Goal: Task Accomplishment & Management: Complete application form

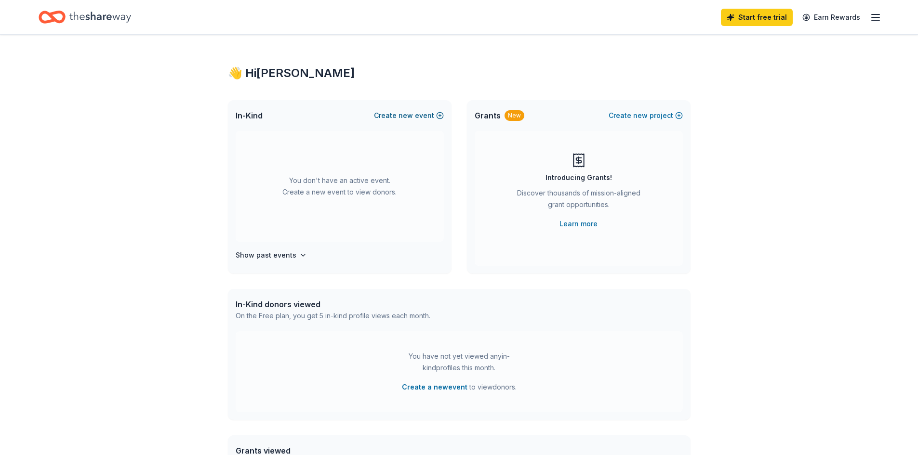
click at [394, 118] on button "Create new event" at bounding box center [409, 116] width 70 height 12
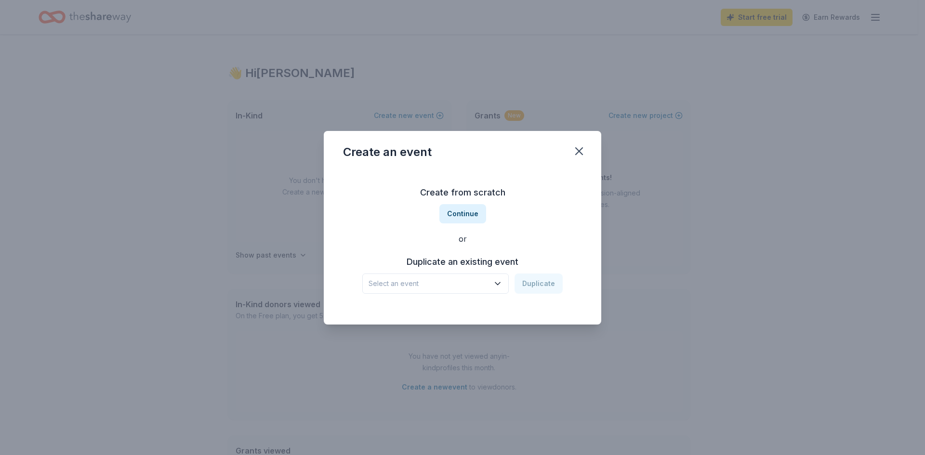
click at [488, 270] on div "Duplicate an existing event Select an event Duplicate" at bounding box center [462, 273] width 239 height 39
click at [495, 277] on button "Select an event" at bounding box center [435, 284] width 146 height 20
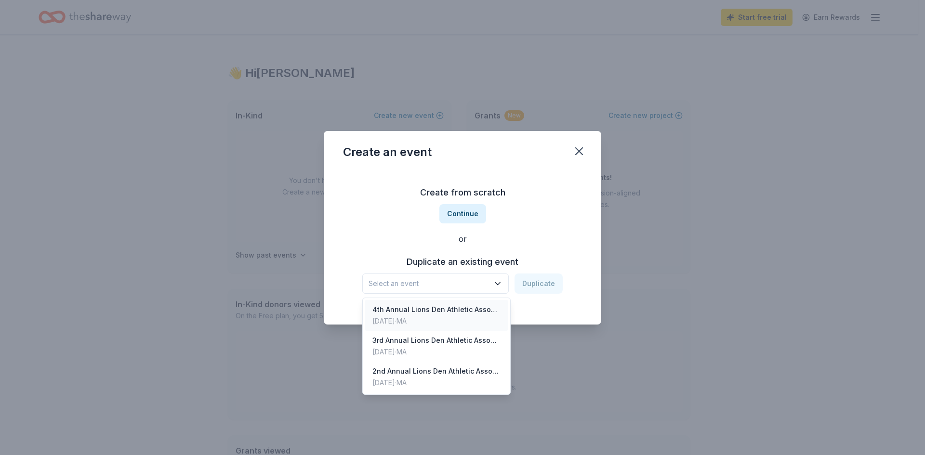
click at [480, 311] on div "4th Annual Lions Den Athletic Association Golf Tournament" at bounding box center [436, 310] width 128 height 12
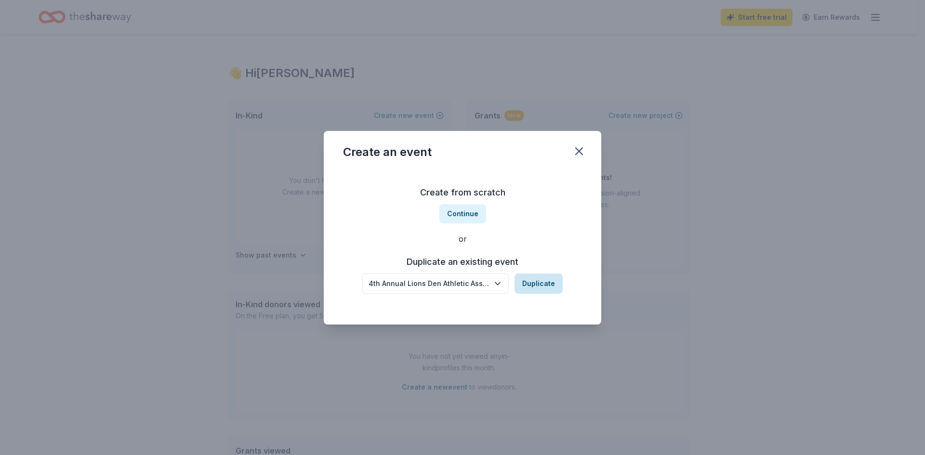
click at [529, 286] on button "Duplicate" at bounding box center [538, 284] width 48 height 20
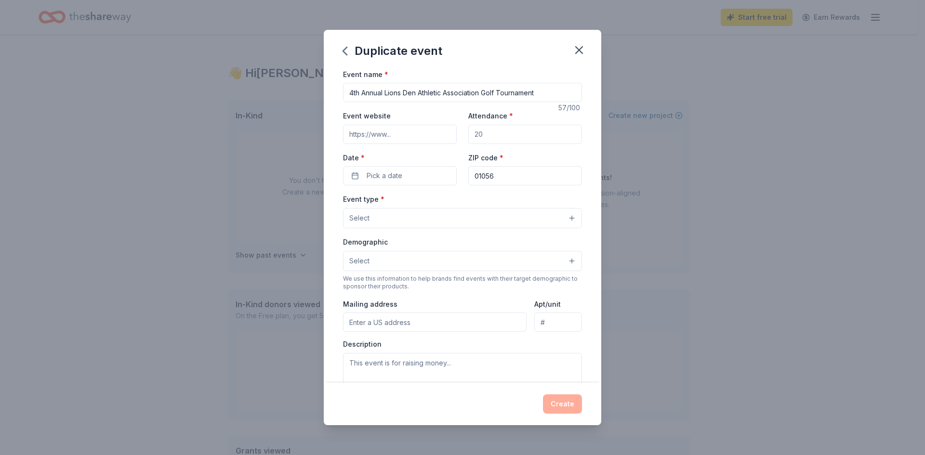
drag, startPoint x: 359, startPoint y: 95, endPoint x: 311, endPoint y: 93, distance: 48.7
click at [311, 93] on div "Duplicate event Event name * 4th Annual Lions Den Athletic Association Golf Tou…" at bounding box center [462, 227] width 925 height 455
type input "5th Annual Lions Den Athletic Association Golf Tournament"
click at [496, 142] on input "Attendance *" at bounding box center [525, 134] width 114 height 19
drag, startPoint x: 490, startPoint y: 136, endPoint x: 468, endPoint y: 136, distance: 22.2
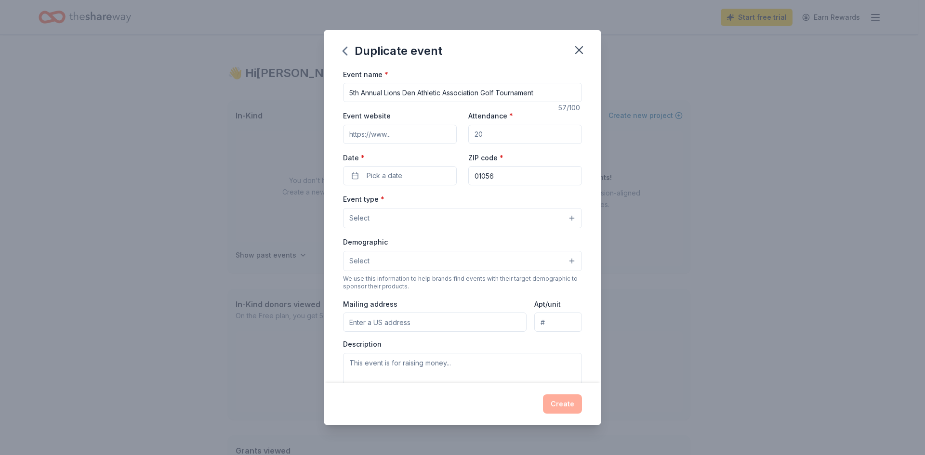
click at [468, 136] on input "Attendance *" at bounding box center [525, 134] width 114 height 19
type input "120"
click at [386, 167] on button "Pick a date" at bounding box center [400, 175] width 114 height 19
click at [446, 200] on button "Go to next month" at bounding box center [449, 201] width 13 height 13
click at [451, 276] on button "20" at bounding box center [449, 279] width 17 height 17
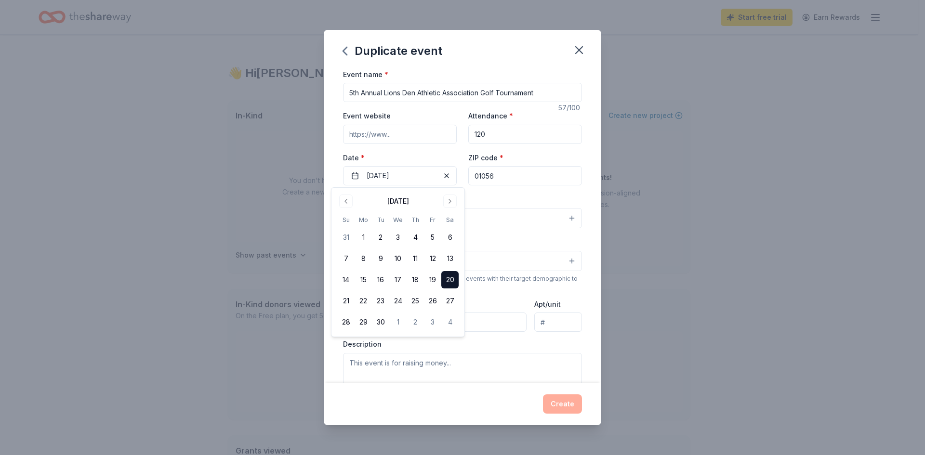
click at [498, 194] on div "Event type * Select" at bounding box center [462, 210] width 239 height 35
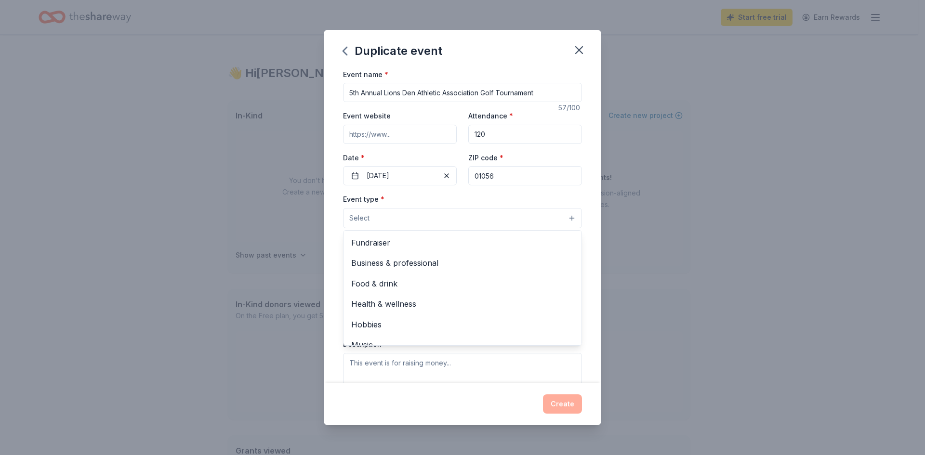
click at [482, 223] on button "Select" at bounding box center [462, 218] width 239 height 20
click at [471, 239] on span "Fundraiser" at bounding box center [462, 242] width 223 height 13
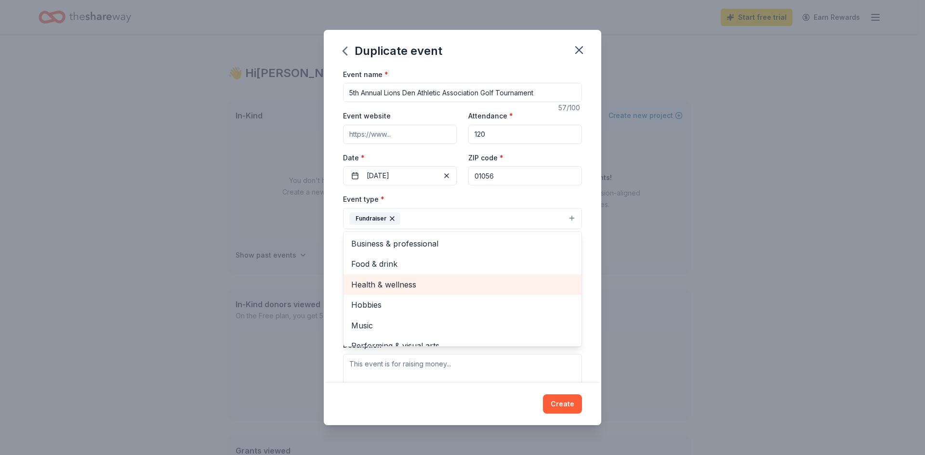
scroll to position [12, 0]
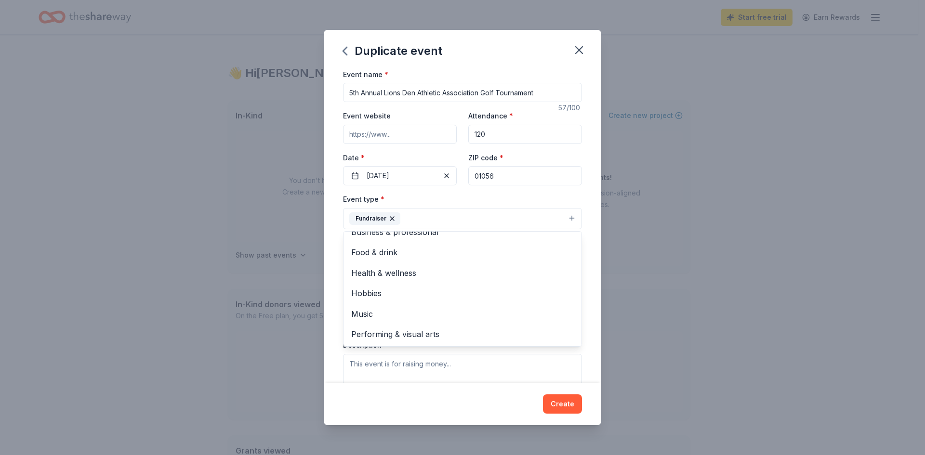
click at [334, 256] on div "Event name * 5th Annual Lions Den Athletic Association Golf Tournament 57 /100 …" at bounding box center [462, 225] width 277 height 315
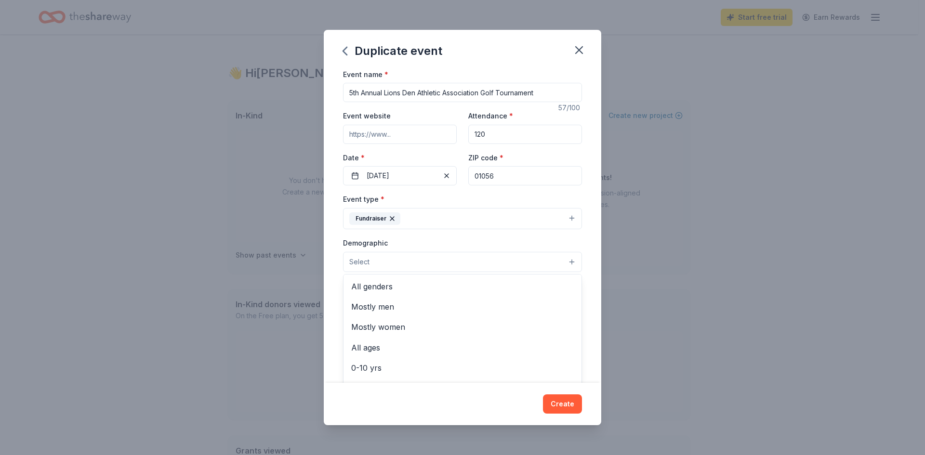
click at [510, 261] on button "Select" at bounding box center [462, 262] width 239 height 20
click at [502, 287] on span "All genders" at bounding box center [462, 286] width 223 height 13
click at [340, 271] on div "Event name * 5th Annual Lions Den Athletic Association Golf Tournament 57 /100 …" at bounding box center [462, 225] width 277 height 315
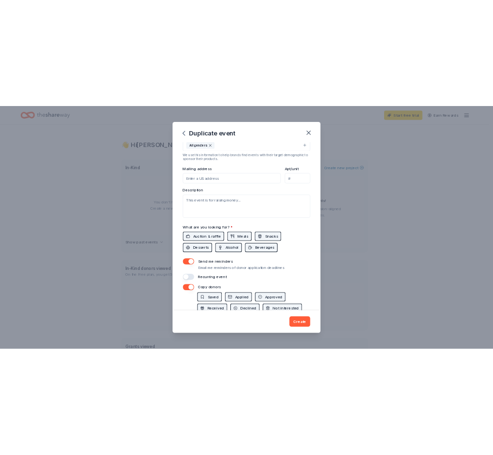
scroll to position [193, 0]
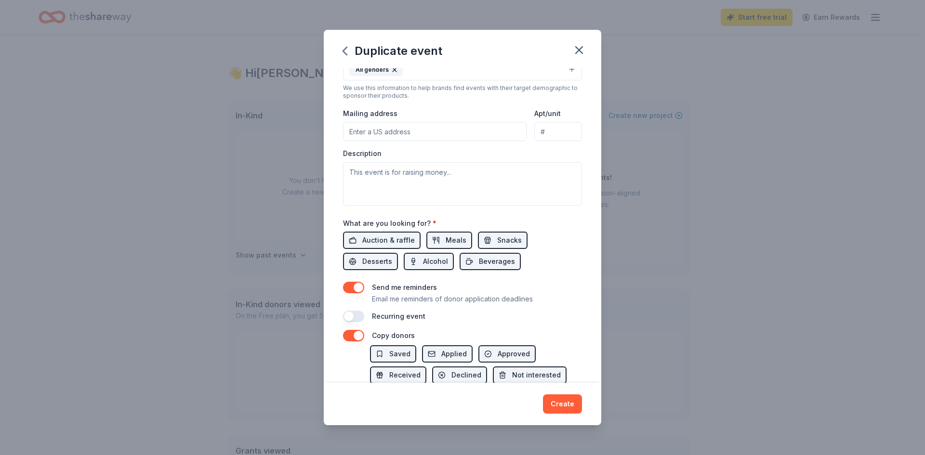
click at [379, 123] on input "Mailing address" at bounding box center [435, 131] width 184 height 19
type input "500 Chapin Street, Ludlow, MA, 01056"
click at [384, 181] on textarea at bounding box center [462, 183] width 239 height 43
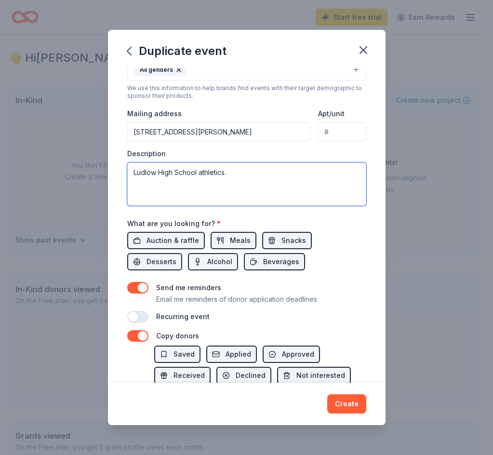
click at [289, 171] on textarea "Ludlow High School athletics." at bounding box center [246, 183] width 239 height 43
paste textarea "event aims to raise essential fund to support the LDAA, whose mission is to enr…"
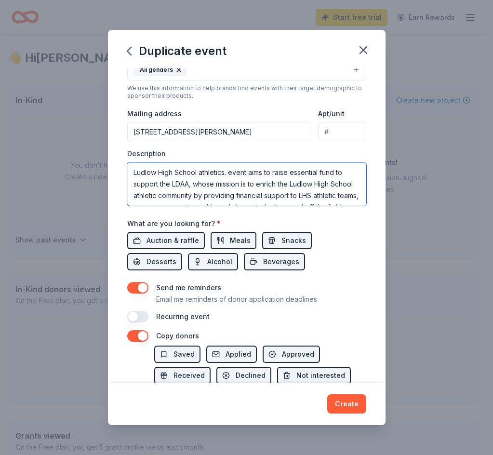
scroll to position [40, 0]
type textarea "Ludlow High School athletics. event aims to raise essential fund to support the…"
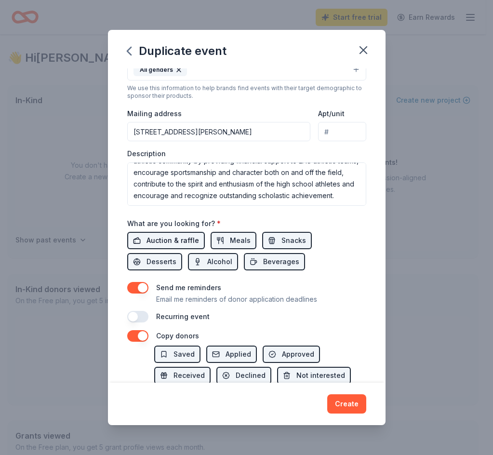
click at [181, 240] on span "Auction & raffle" at bounding box center [172, 241] width 52 height 12
click at [294, 244] on span "Snacks" at bounding box center [293, 241] width 25 height 12
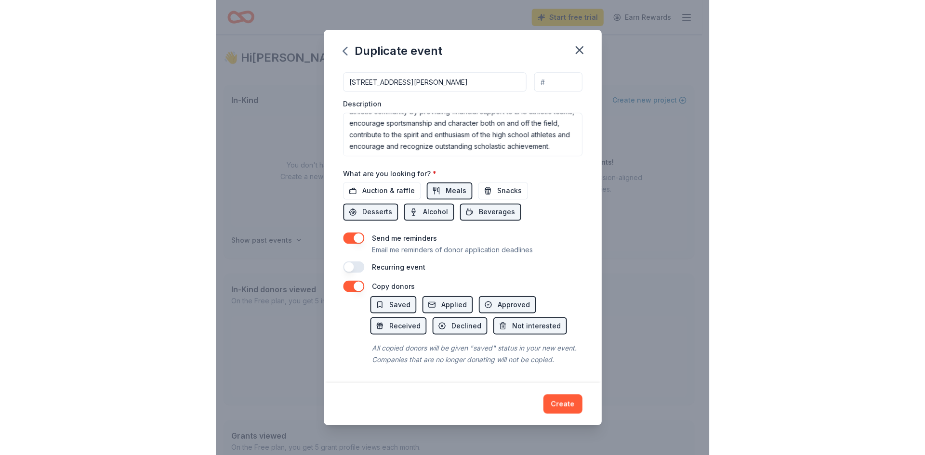
scroll to position [254, 0]
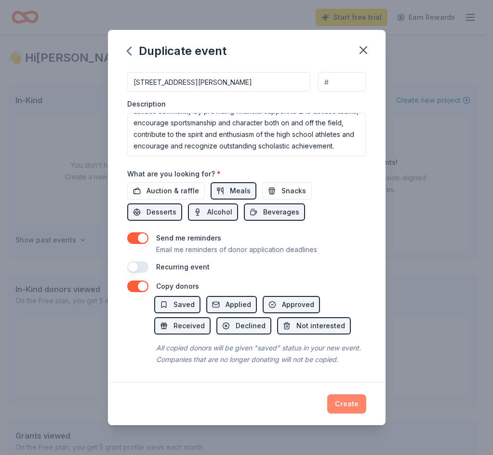
click at [344, 402] on button "Create" at bounding box center [346, 403] width 39 height 19
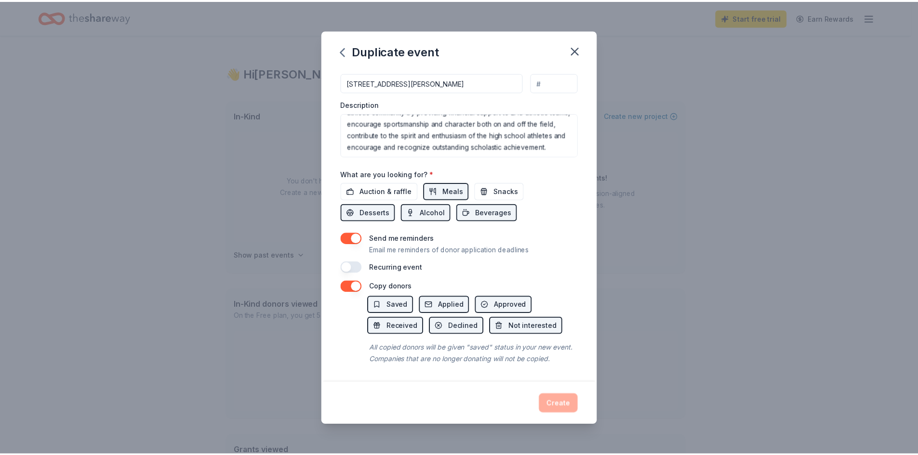
scroll to position [253, 0]
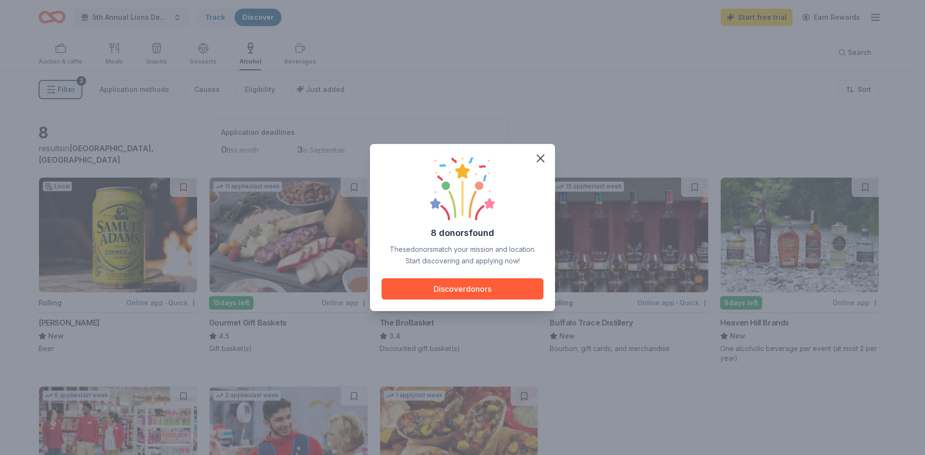
click at [479, 302] on div "8 donors found These donors match your mission and location. Start discovering …" at bounding box center [462, 227] width 185 height 167
click at [472, 292] on button "Discover donors" at bounding box center [462, 288] width 162 height 21
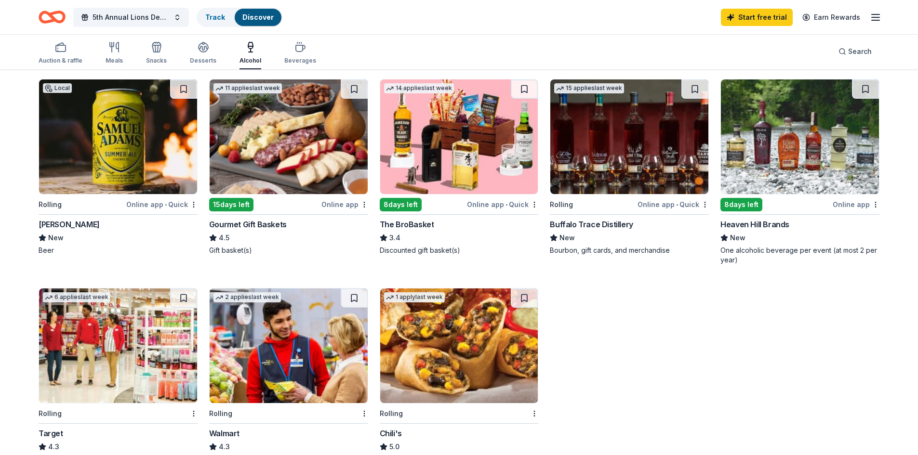
scroll to position [96, 0]
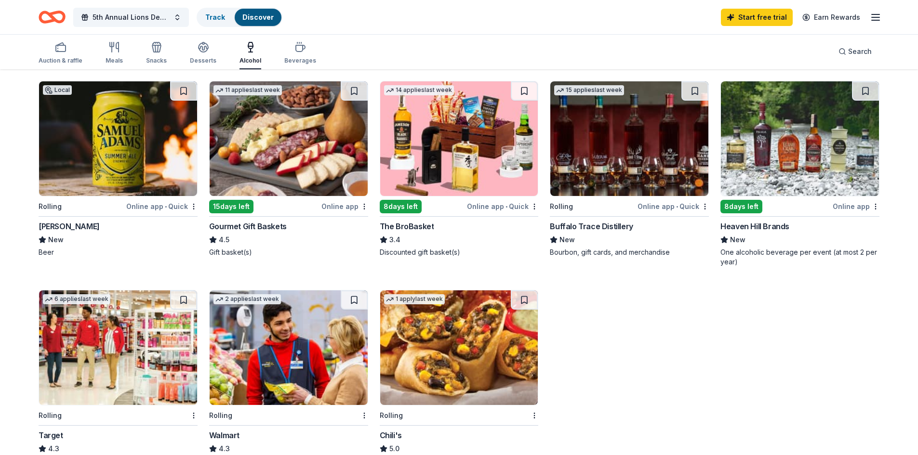
click at [800, 139] on img at bounding box center [800, 138] width 158 height 115
click at [302, 144] on img at bounding box center [289, 138] width 158 height 115
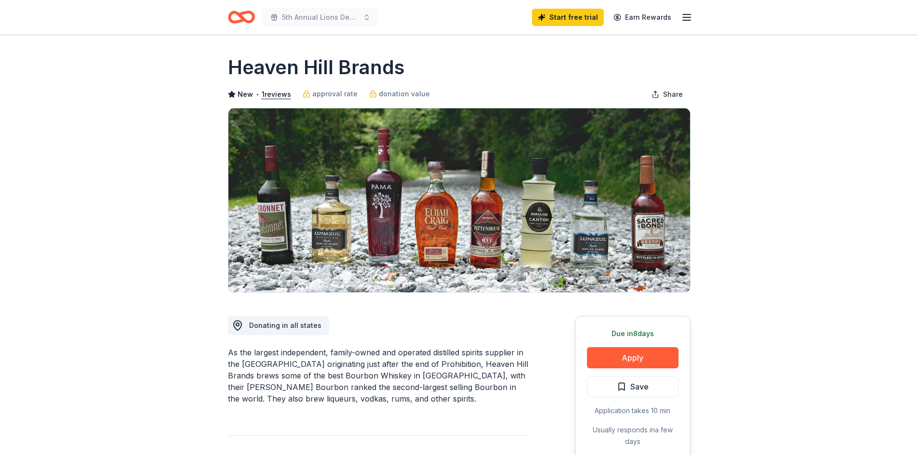
click at [631, 360] on button "Apply" at bounding box center [633, 357] width 92 height 21
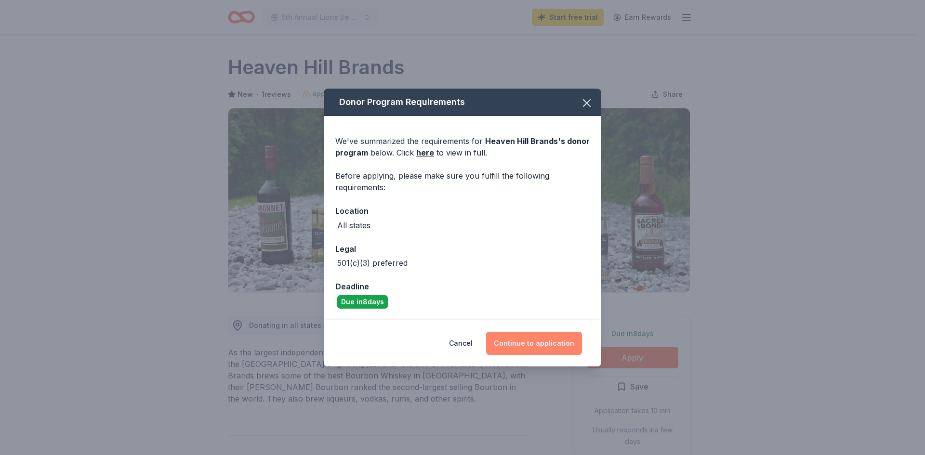
click at [554, 343] on button "Continue to application" at bounding box center [534, 343] width 96 height 23
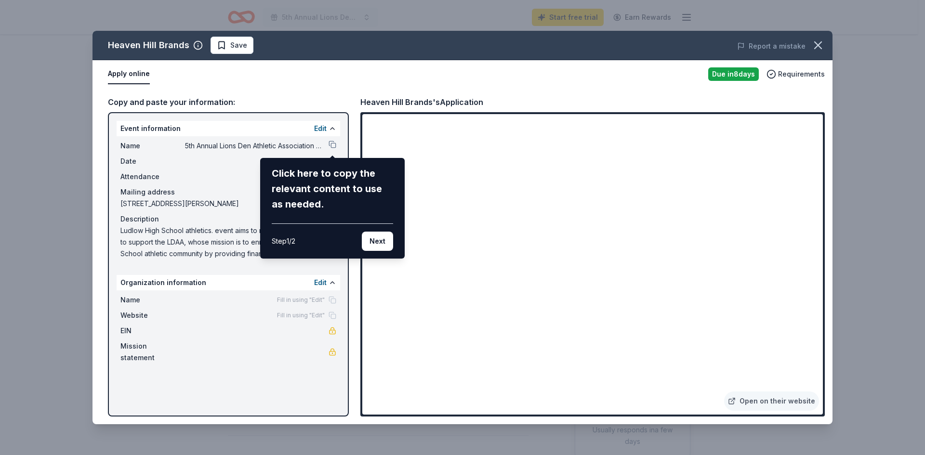
click at [332, 280] on div "Heaven Hill Brands Save Report a mistake Apply online Due in 8 days Requirement…" at bounding box center [462, 227] width 740 height 393
click at [370, 238] on button "Next" at bounding box center [377, 241] width 31 height 19
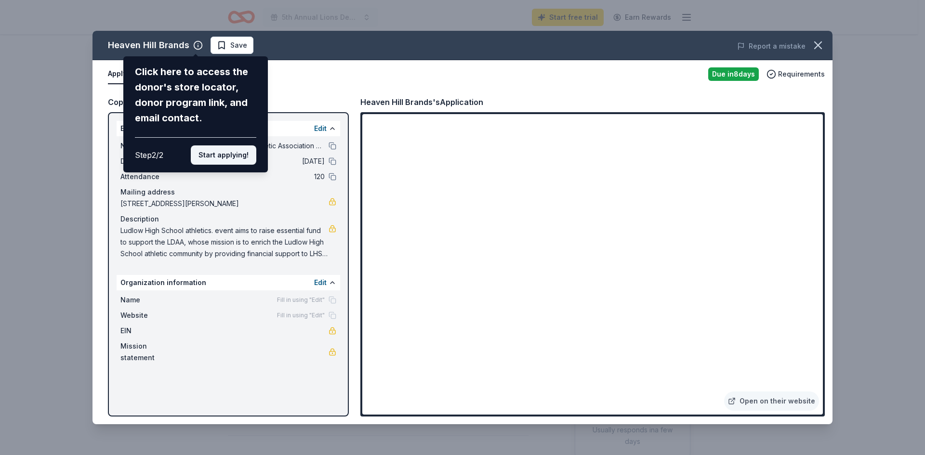
click at [236, 158] on button "Start applying!" at bounding box center [224, 154] width 66 height 19
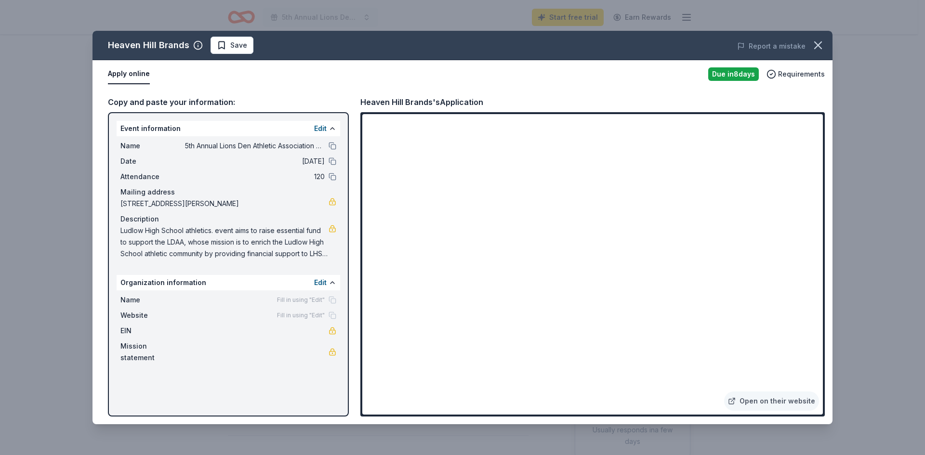
click at [330, 284] on div "Heaven Hill Brands Save Report a mistake Apply online Due in 8 days Requirement…" at bounding box center [462, 227] width 740 height 393
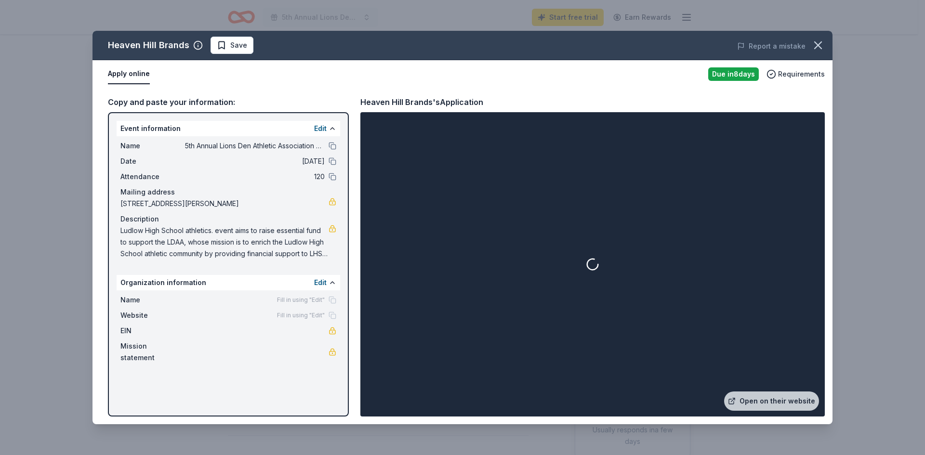
click at [320, 283] on button "Edit" at bounding box center [320, 283] width 13 height 12
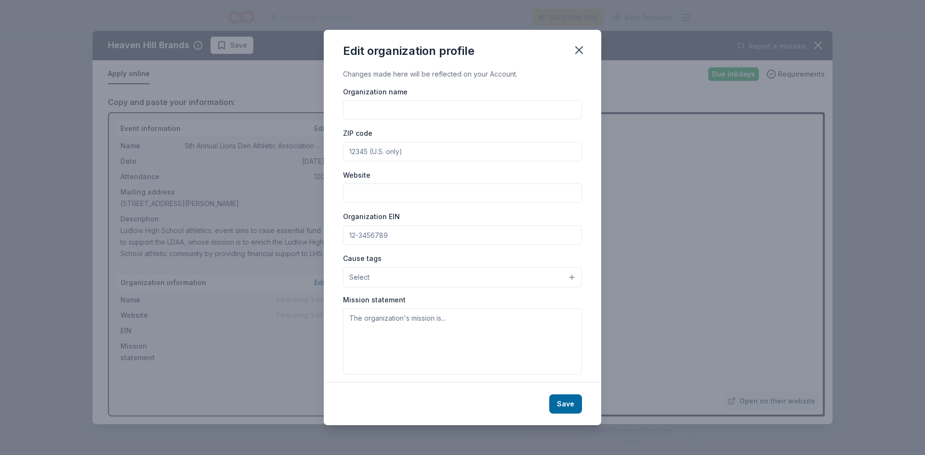
click at [366, 107] on input "Organization name" at bounding box center [462, 109] width 239 height 19
type input "Lions Den Athletic Association"
type input "01056"
type input "www.ludlowathletics.org"
type input "81-1227403"
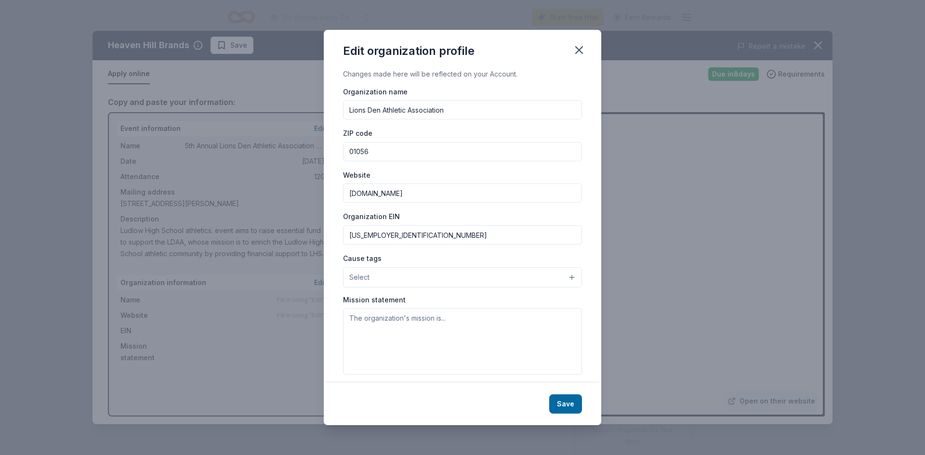
click at [565, 271] on button "Select" at bounding box center [462, 277] width 239 height 20
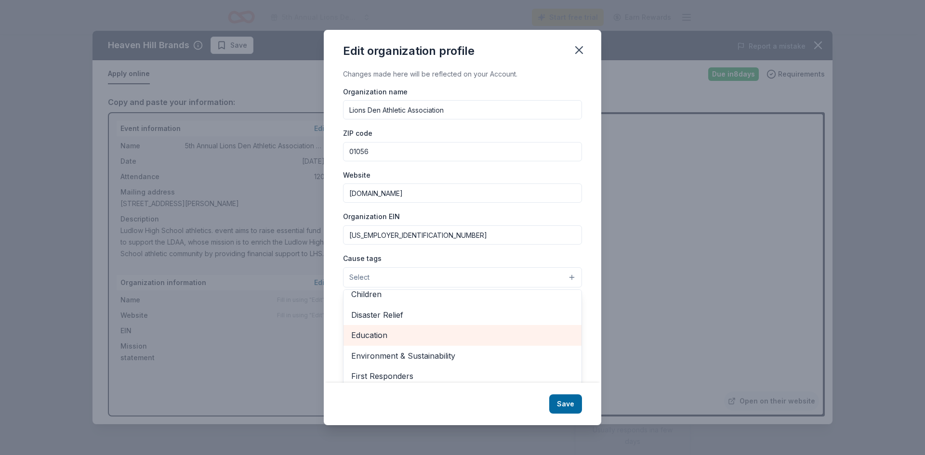
click at [520, 331] on span "Education" at bounding box center [462, 335] width 223 height 13
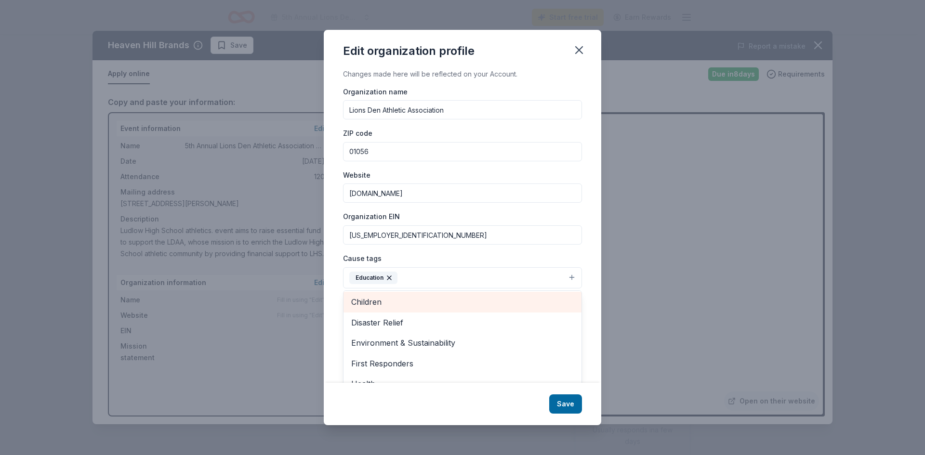
click at [490, 301] on span "Children" at bounding box center [462, 302] width 223 height 13
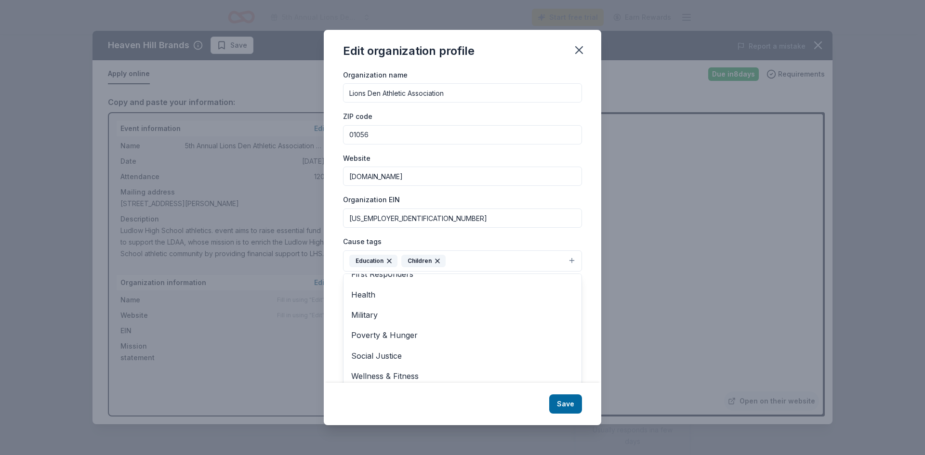
scroll to position [23, 0]
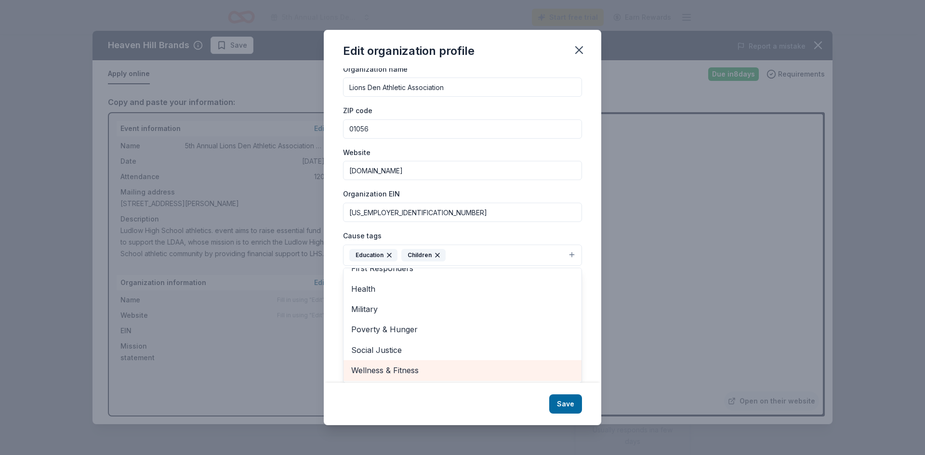
click at [532, 365] on span "Wellness & Fitness" at bounding box center [462, 370] width 223 height 13
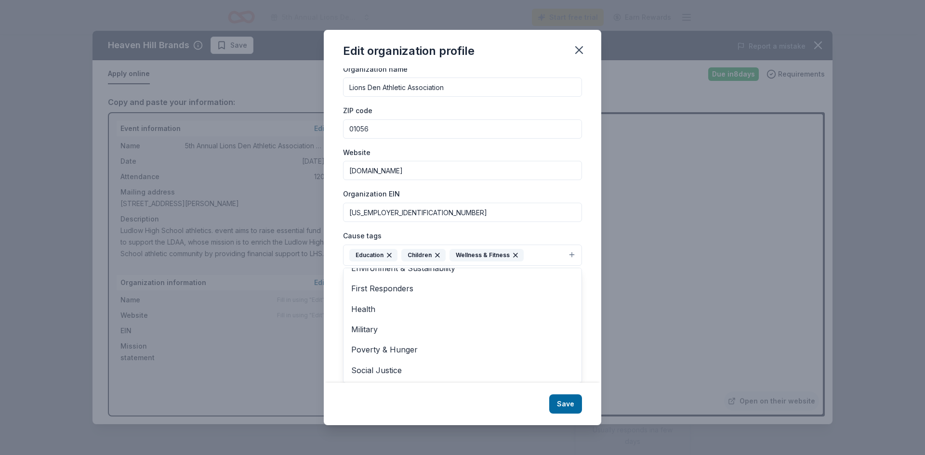
click at [554, 232] on div "Cause tags Education Children Wellness & Fitness Animals Art & Culture Disaster…" at bounding box center [462, 248] width 239 height 36
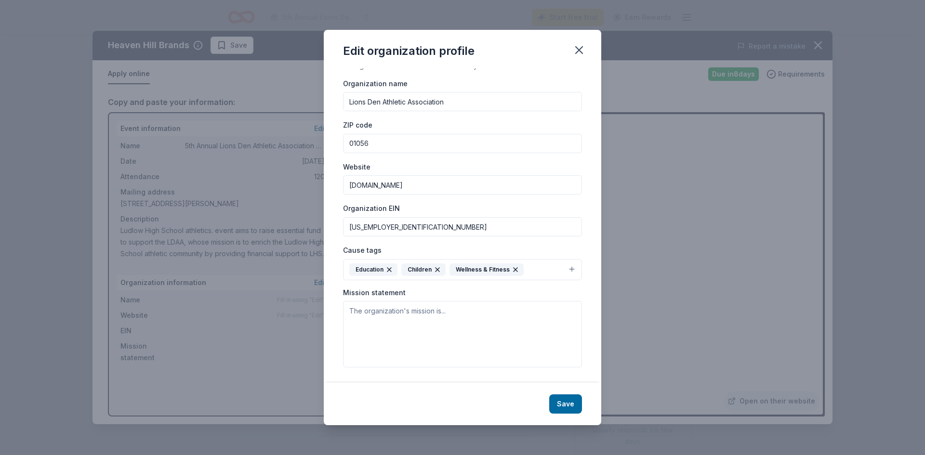
scroll to position [8, 0]
click at [476, 325] on textarea at bounding box center [462, 334] width 239 height 66
paste textarea "Lions Den Athletic Association whose mission is to enrich the Ludlow High Schoo…"
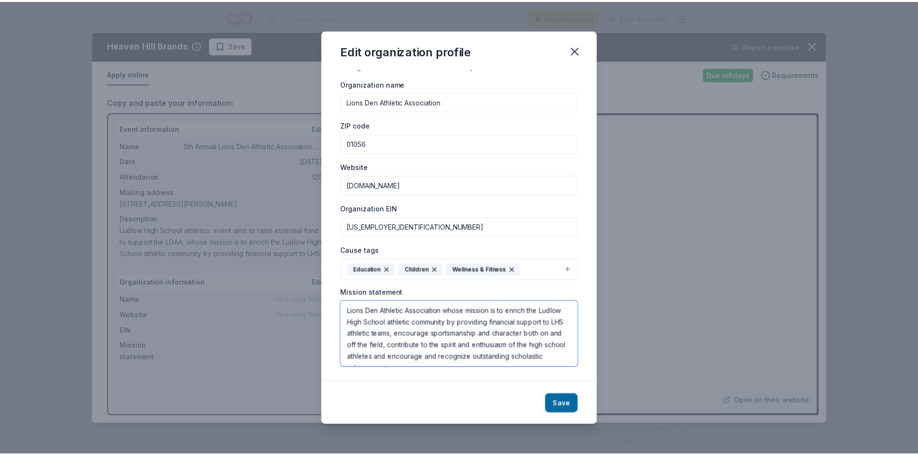
scroll to position [18, 0]
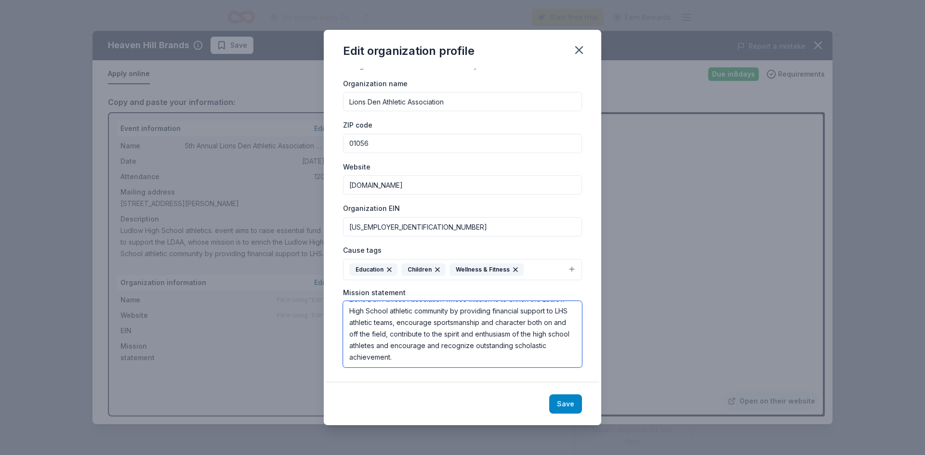
type textarea "Lions Den Athletic Association whose mission is to enrich the Ludlow High Schoo…"
click at [567, 406] on button "Save" at bounding box center [565, 403] width 33 height 19
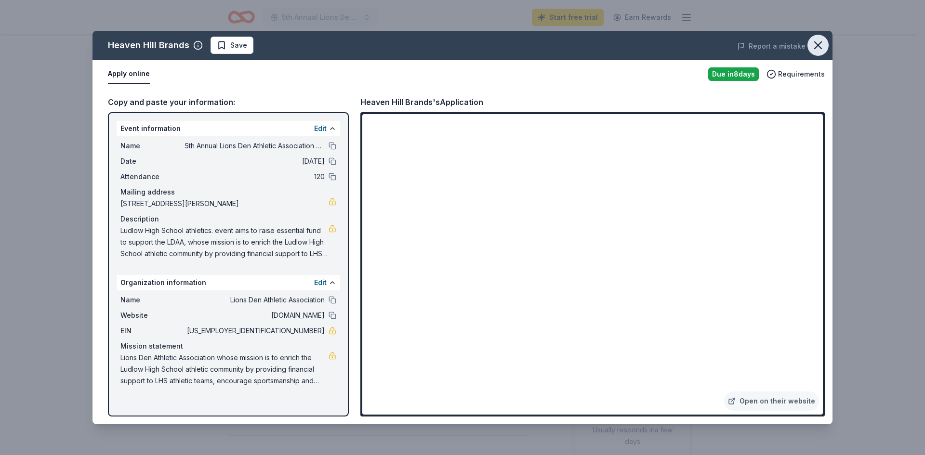
click at [817, 43] on icon "button" at bounding box center [817, 45] width 13 height 13
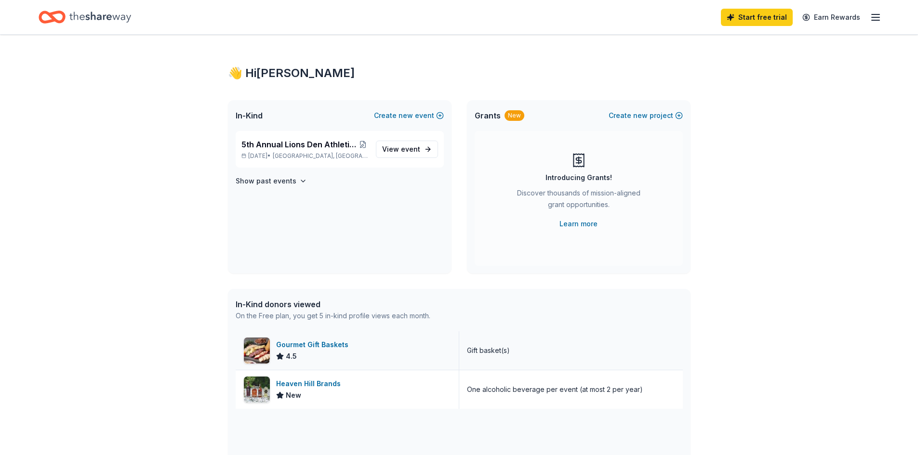
click at [295, 345] on div "Gourmet Gift Baskets" at bounding box center [314, 345] width 76 height 12
click at [278, 145] on span "5th Annual Lions Den Athletic Association Golf Tournament" at bounding box center [299, 145] width 117 height 12
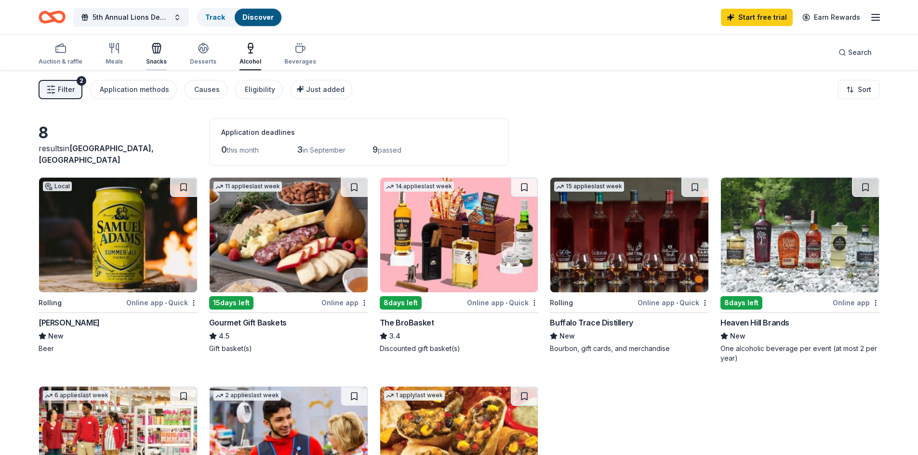
click at [151, 53] on icon "button" at bounding box center [157, 48] width 12 height 12
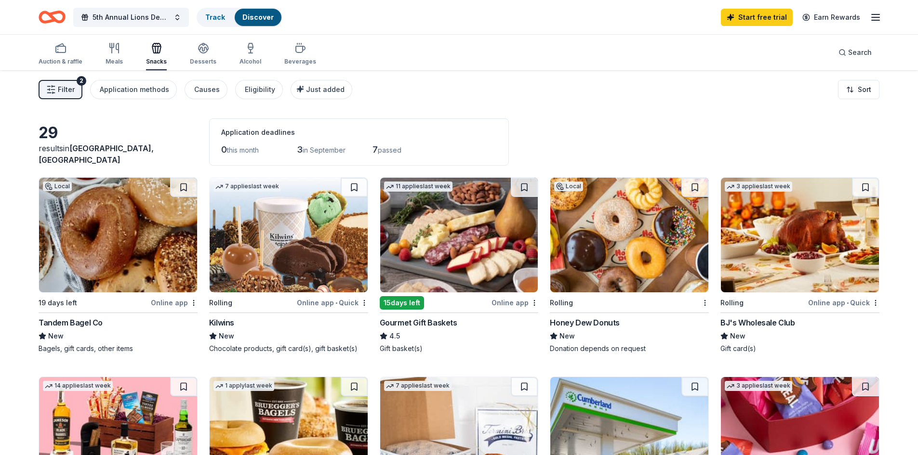
click at [123, 225] on img at bounding box center [118, 235] width 158 height 115
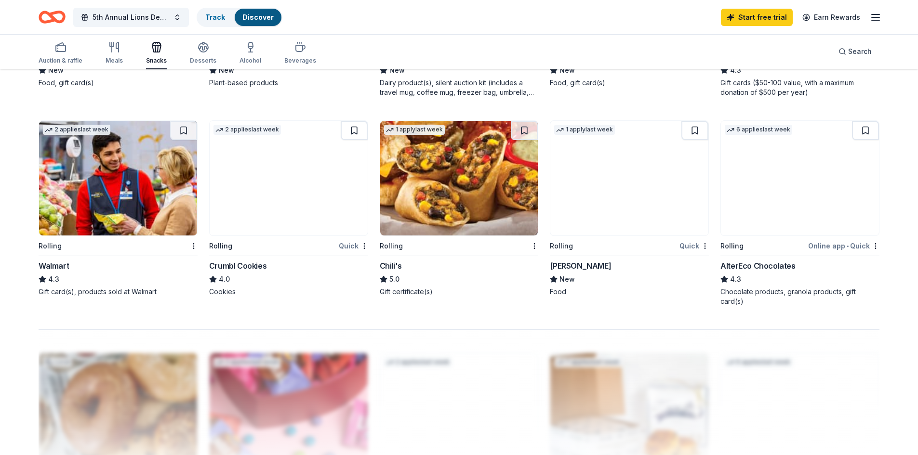
scroll to position [626, 0]
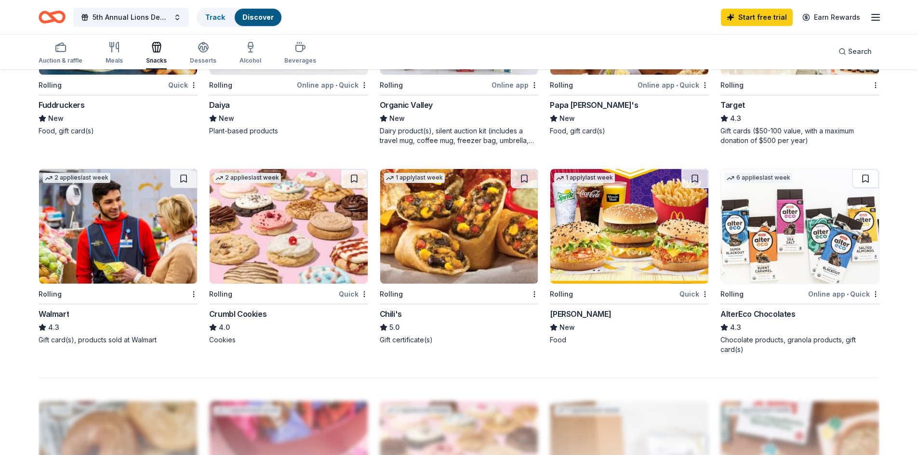
click at [290, 241] on img at bounding box center [289, 226] width 158 height 115
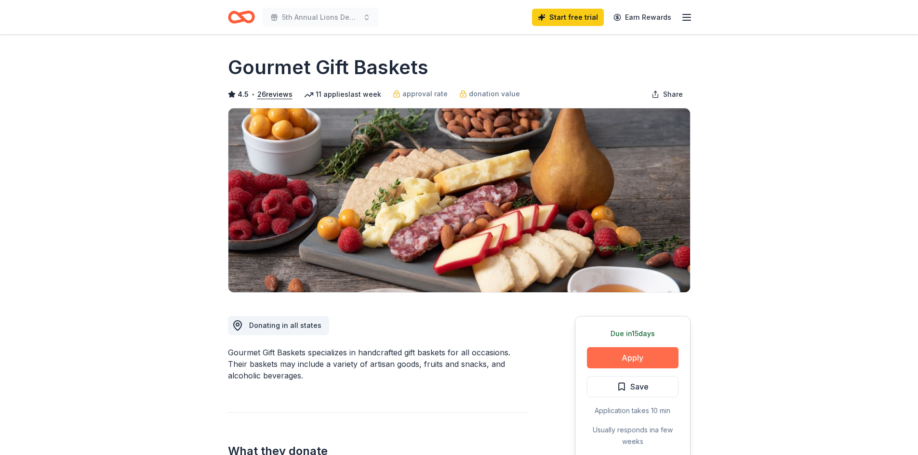
click at [621, 353] on button "Apply" at bounding box center [633, 357] width 92 height 21
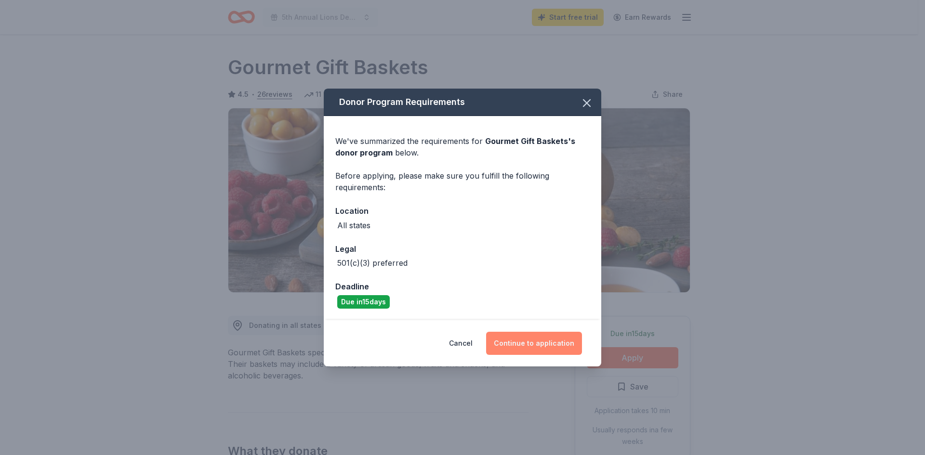
click at [536, 341] on button "Continue to application" at bounding box center [534, 343] width 96 height 23
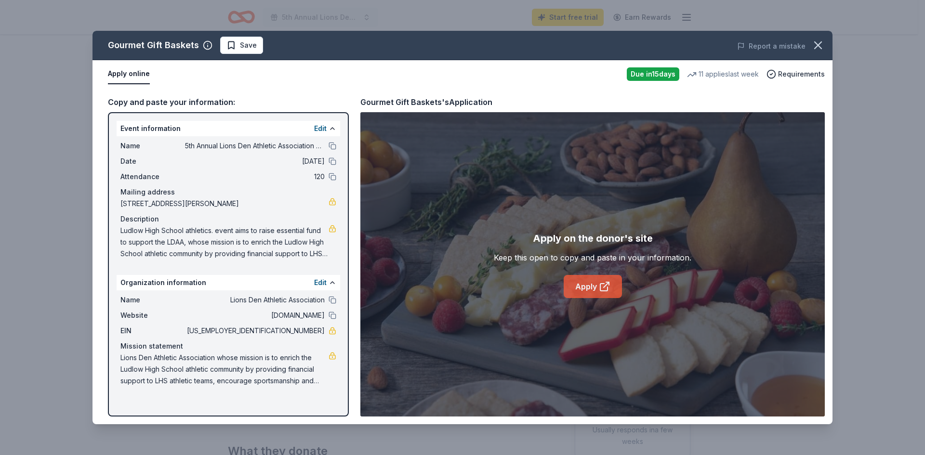
click at [575, 289] on link "Apply" at bounding box center [593, 286] width 58 height 23
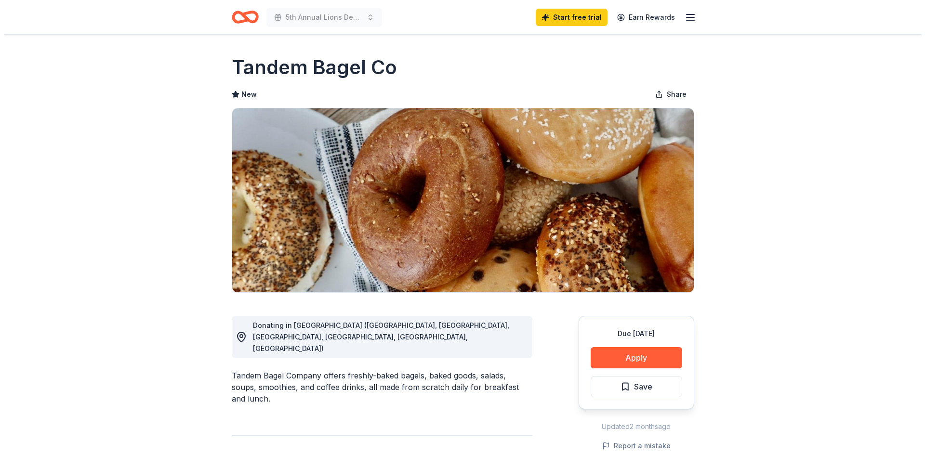
scroll to position [144, 0]
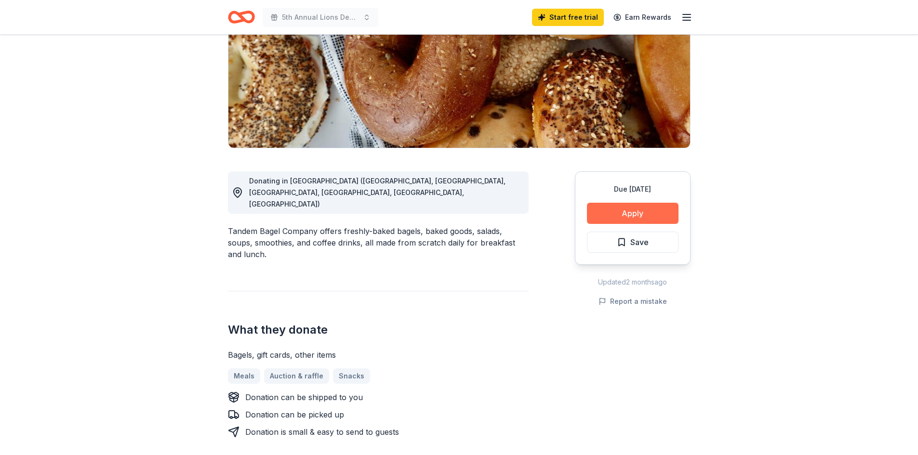
click at [639, 215] on button "Apply" at bounding box center [633, 213] width 92 height 21
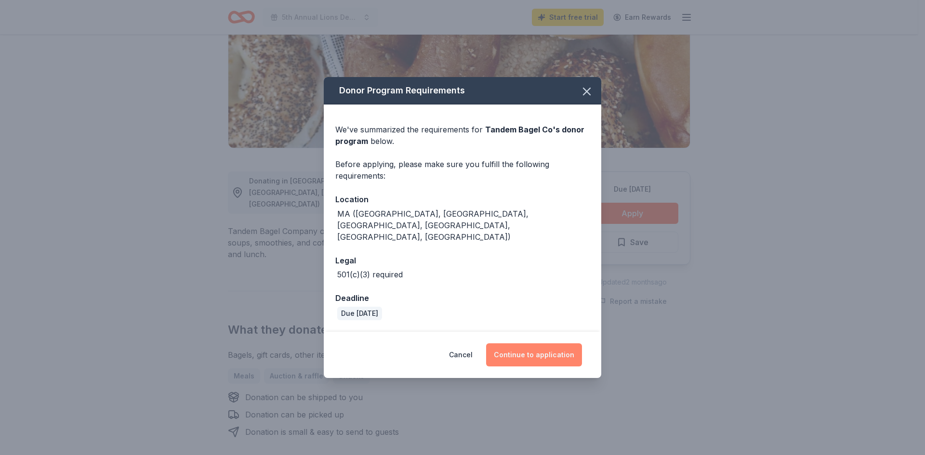
click at [510, 346] on button "Continue to application" at bounding box center [534, 354] width 96 height 23
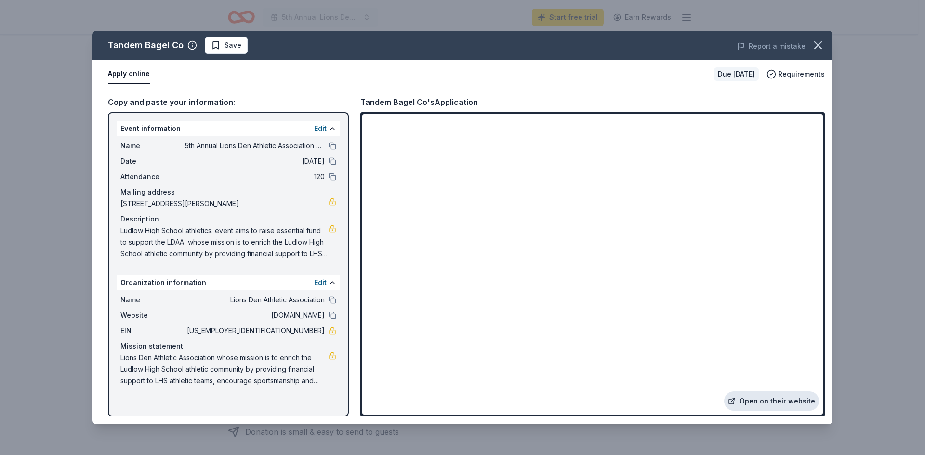
click at [764, 399] on link "Open on their website" at bounding box center [771, 401] width 95 height 19
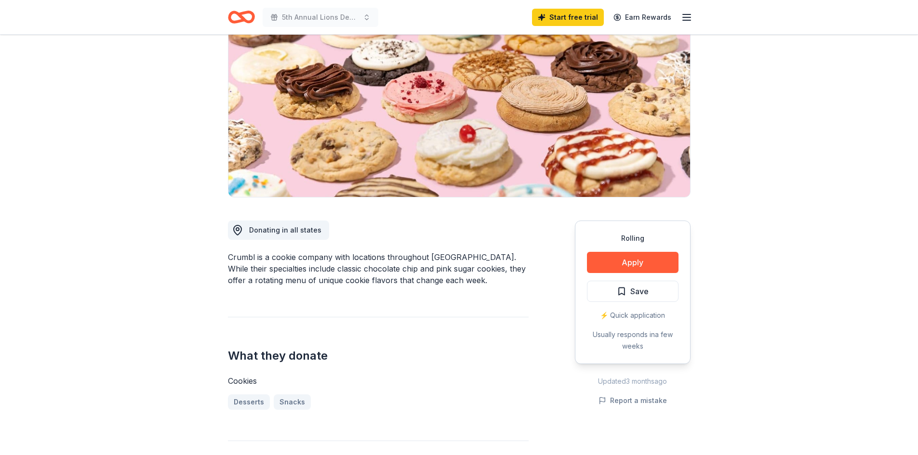
scroll to position [96, 0]
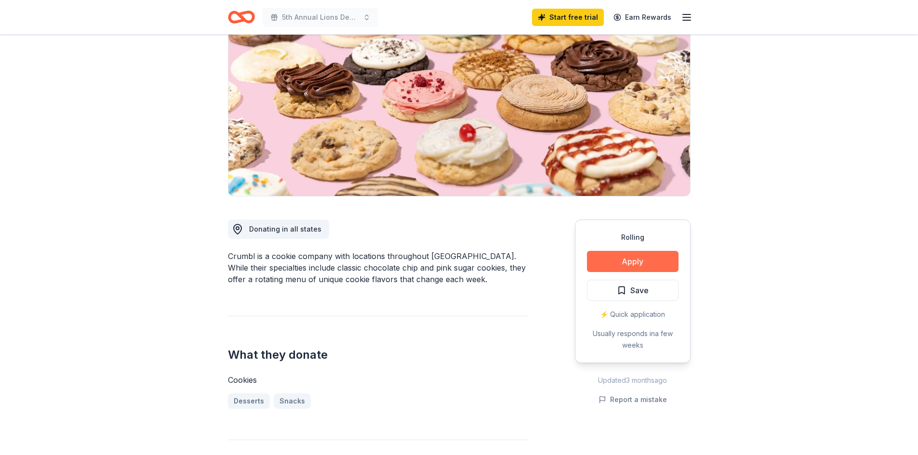
click at [606, 263] on button "Apply" at bounding box center [633, 261] width 92 height 21
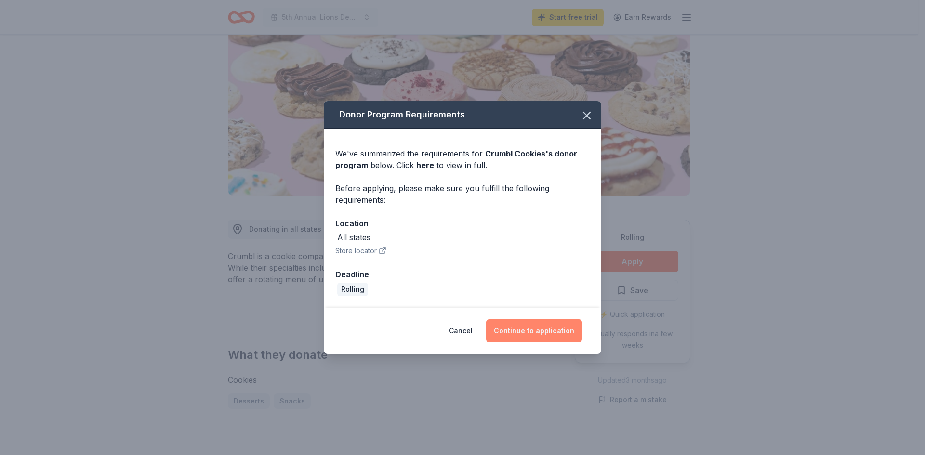
click at [537, 330] on button "Continue to application" at bounding box center [534, 330] width 96 height 23
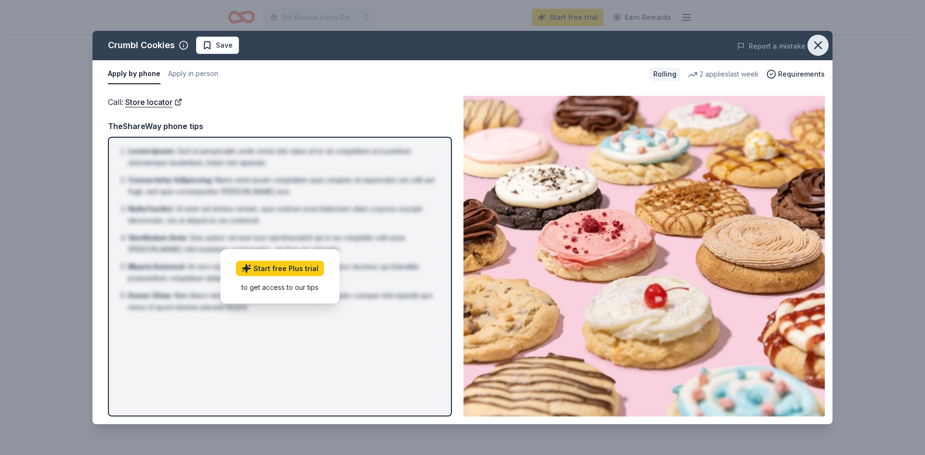
click at [819, 39] on icon "button" at bounding box center [817, 45] width 13 height 13
